Goal: Task Accomplishment & Management: Manage account settings

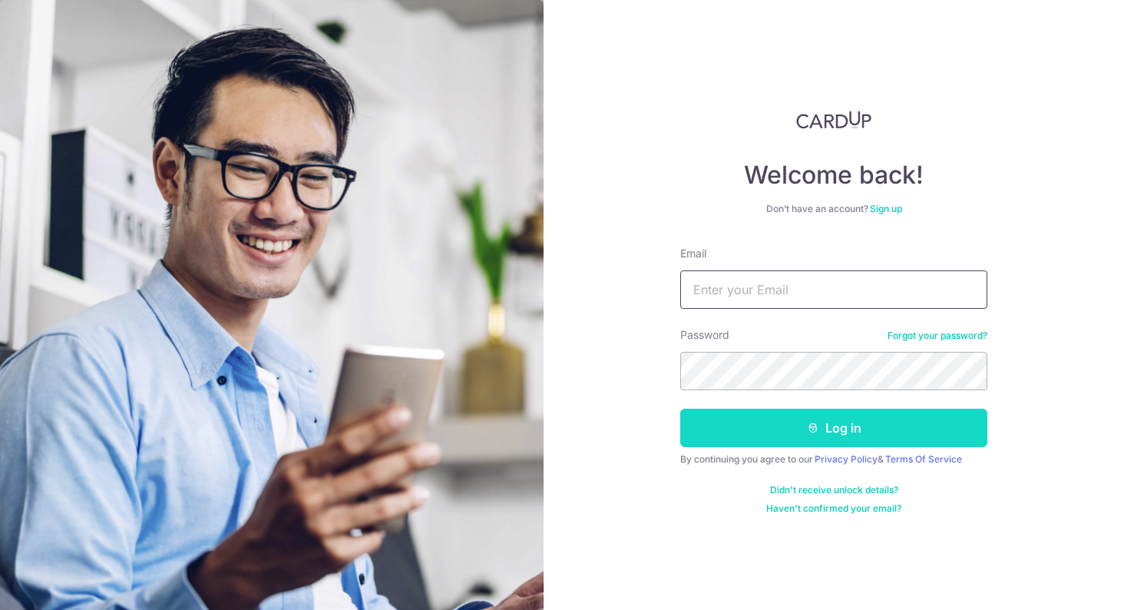
type input "[EMAIL_ADDRESS][DOMAIN_NAME]"
click at [837, 435] on button "Log in" at bounding box center [833, 428] width 307 height 38
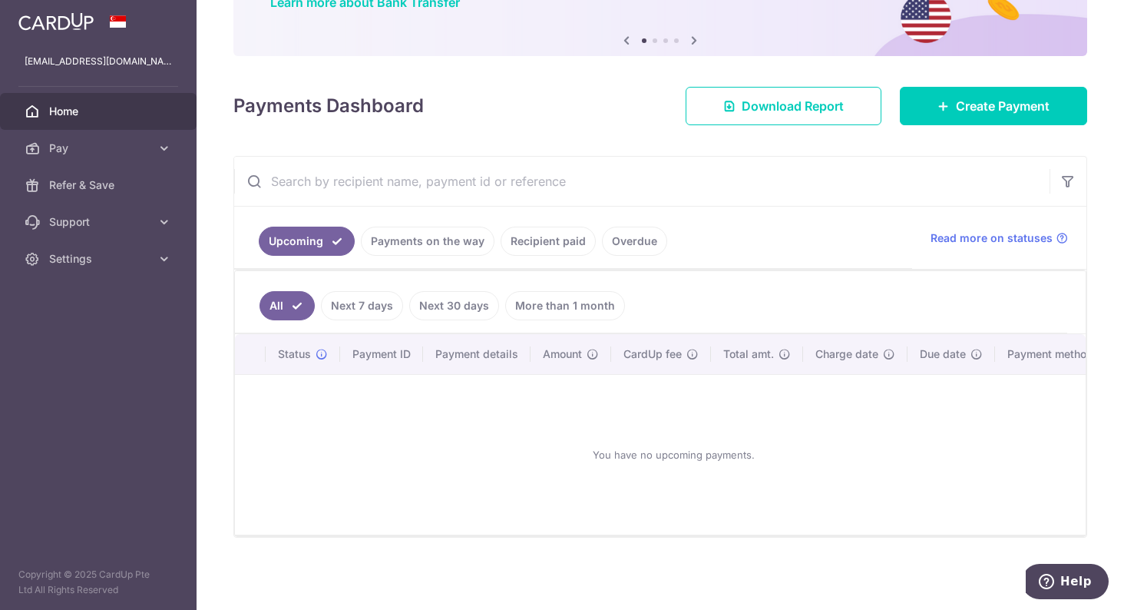
scroll to position [148, 0]
click at [534, 233] on link "Recipient paid" at bounding box center [548, 241] width 95 height 29
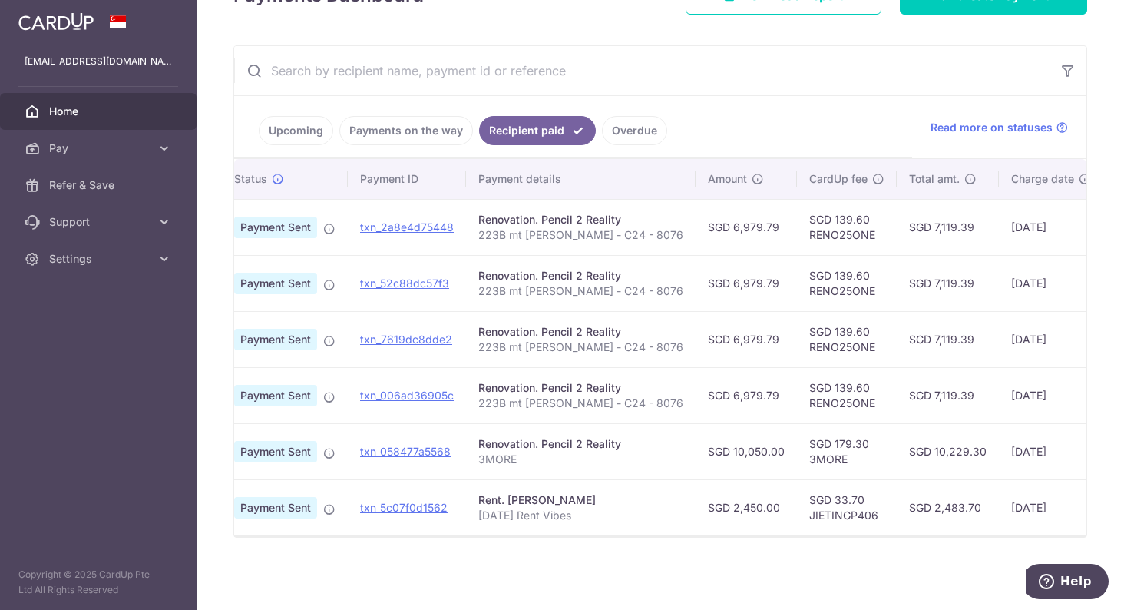
scroll to position [0, 0]
